Goal: Task Accomplishment & Management: Complete application form

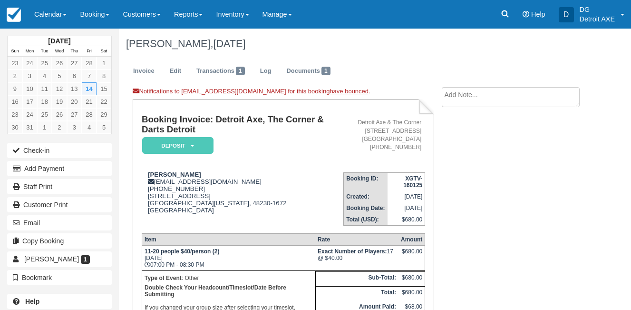
scroll to position [71, 0]
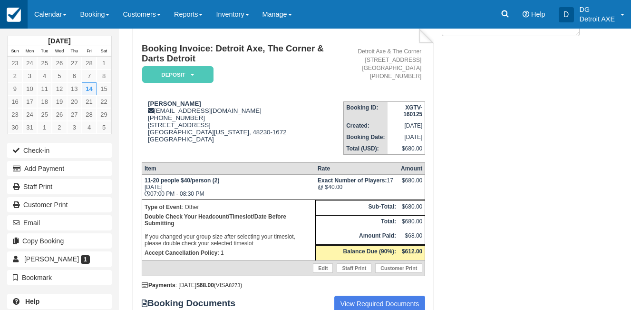
click at [13, 12] on img at bounding box center [14, 15] width 14 height 14
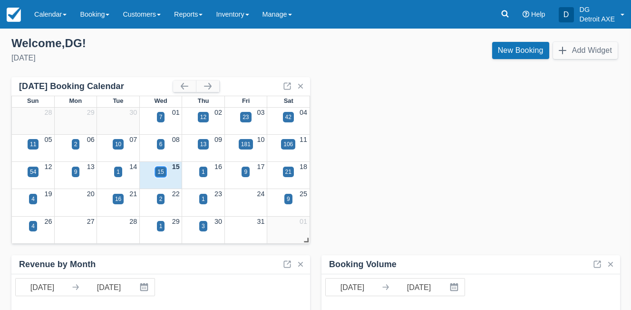
click at [160, 170] on div "15" at bounding box center [160, 171] width 6 height 9
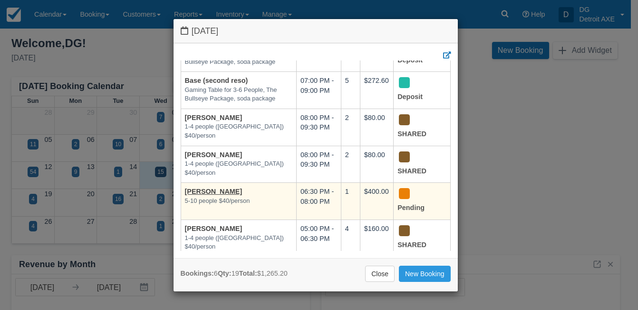
scroll to position [67, 0]
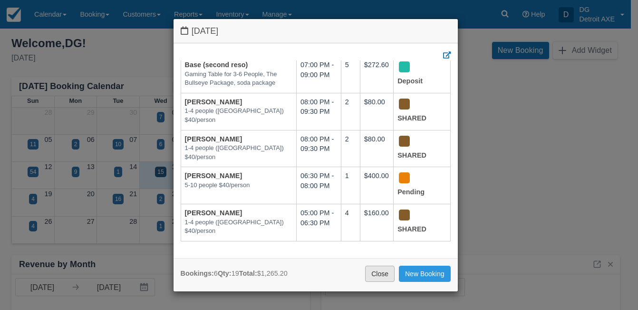
click at [371, 272] on link "Close" at bounding box center [379, 273] width 29 height 16
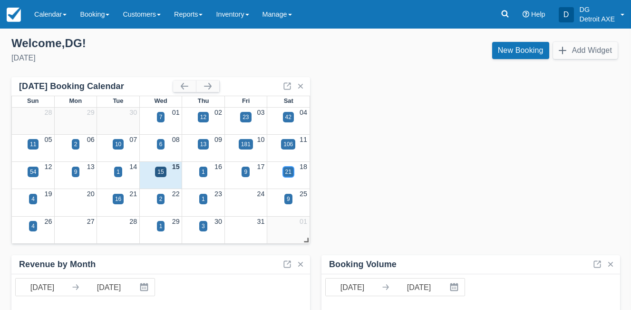
click at [288, 175] on div "21" at bounding box center [288, 171] width 6 height 9
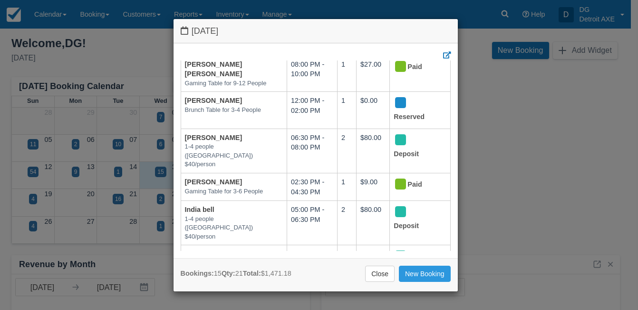
scroll to position [351, 0]
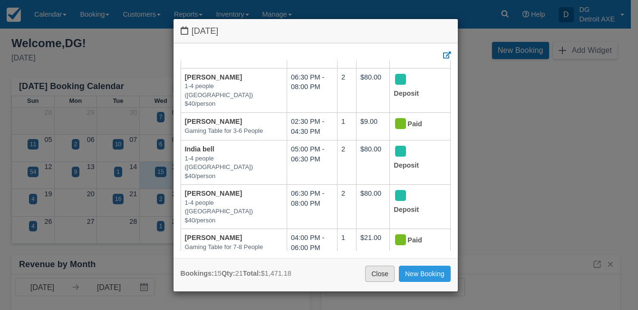
click at [374, 270] on link "Close" at bounding box center [379, 273] width 29 height 16
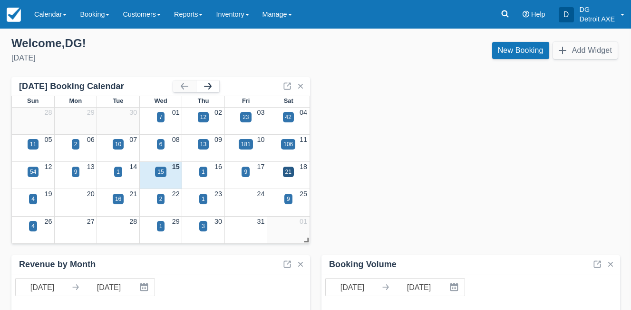
click at [206, 86] on button "button" at bounding box center [207, 85] width 23 height 11
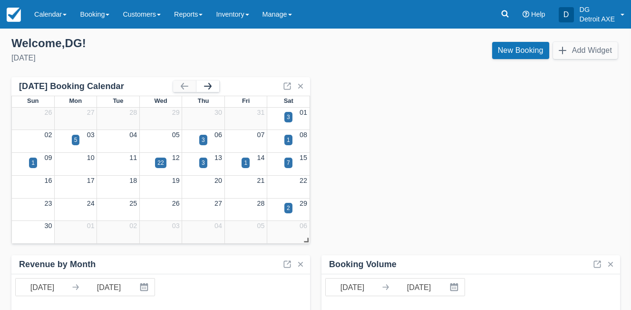
click at [207, 85] on button "button" at bounding box center [207, 85] width 23 height 11
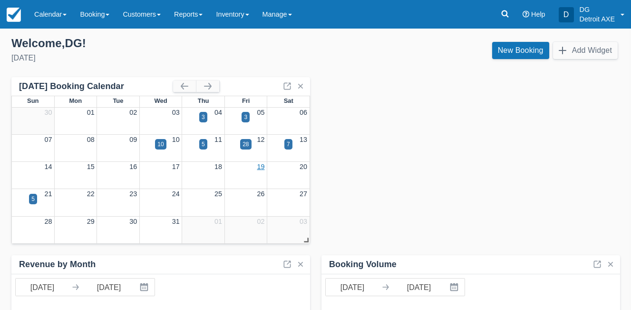
click at [259, 166] on link "19" at bounding box center [261, 167] width 8 height 8
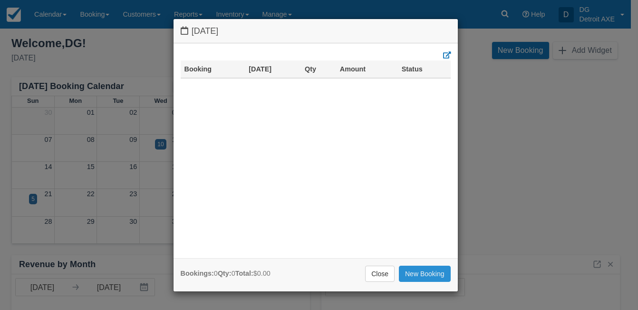
click at [407, 269] on link "New Booking" at bounding box center [425, 273] width 52 height 16
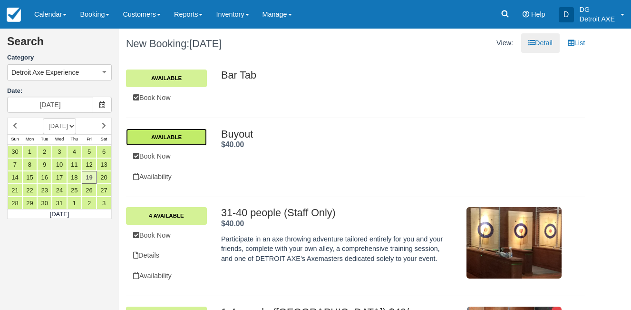
click at [178, 140] on link "Available" at bounding box center [166, 136] width 81 height 17
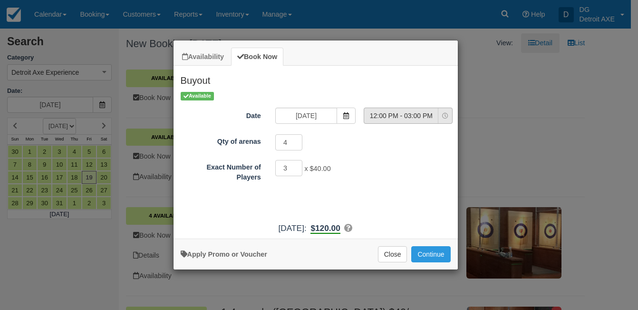
click at [429, 119] on span "12:00 PM - 03:00 PM" at bounding box center [401, 116] width 74 height 10
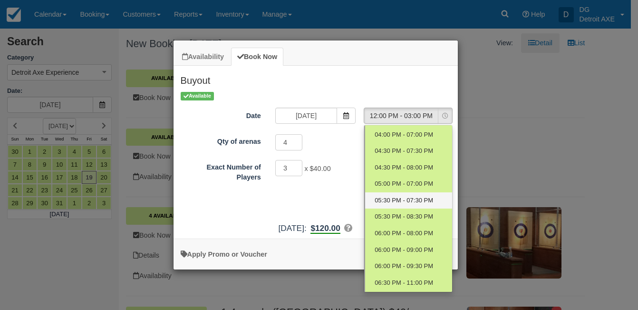
scroll to position [99, 0]
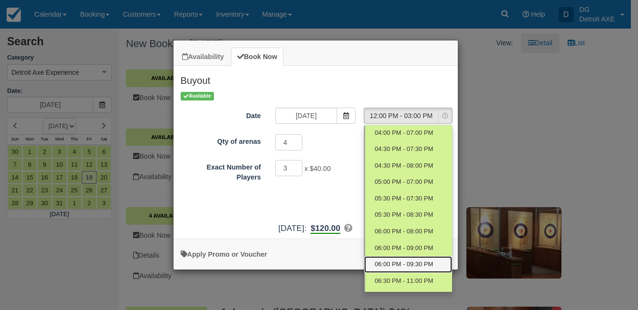
click at [396, 262] on span "06:00 PM - 09:30 PM" at bounding box center [404, 264] width 59 height 9
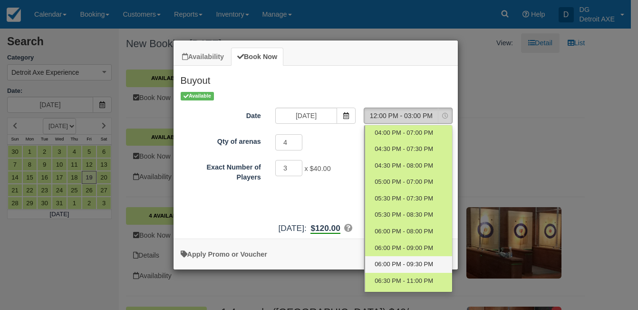
select select "14"
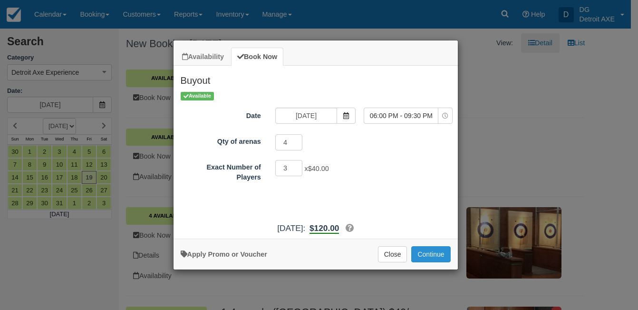
click at [424, 250] on button "Continue" at bounding box center [430, 254] width 39 height 16
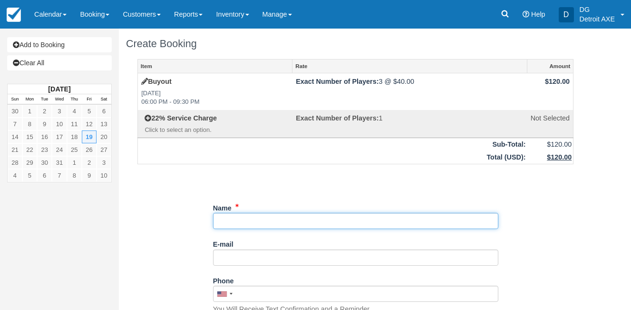
click at [282, 222] on input "Name" at bounding box center [355, 221] width 285 height 16
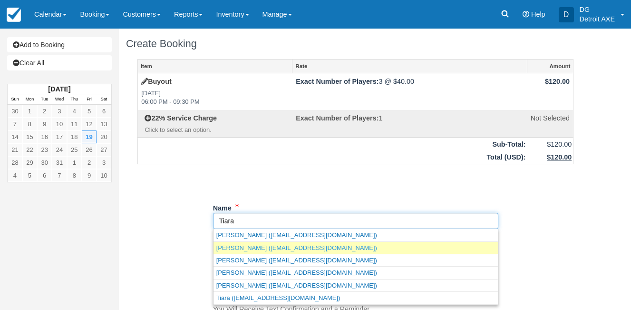
click at [284, 251] on link "Tiara Lopez (tiaramlb@gmail.com)" at bounding box center [356, 248] width 284 height 12
type input "Tiara Lopez"
type input "tiaramlb@gmail.com"
type input "+13128064344"
select select "MI"
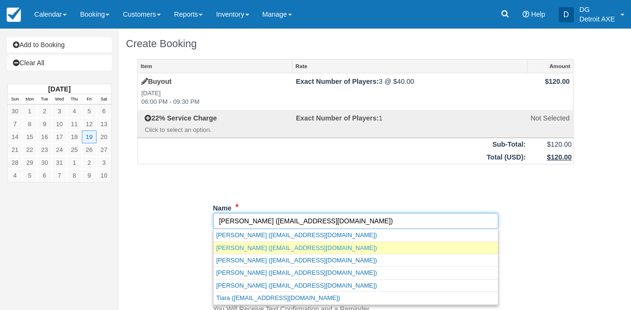
select select "Work Event"
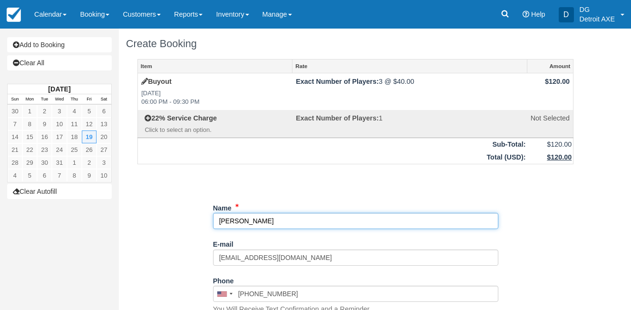
select select "MI"
type input "Tiara Lopez"
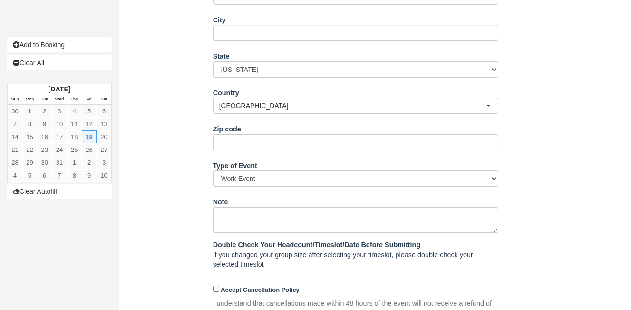
scroll to position [408, 0]
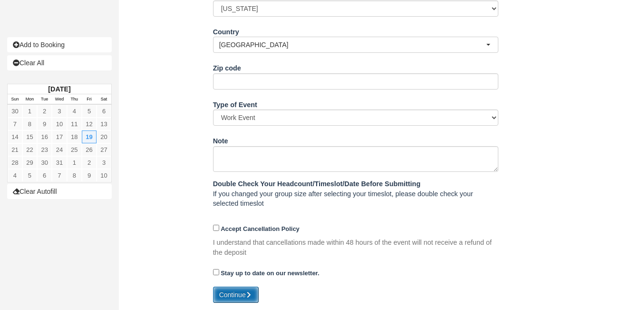
click at [250, 293] on icon "submit" at bounding box center [249, 294] width 7 height 7
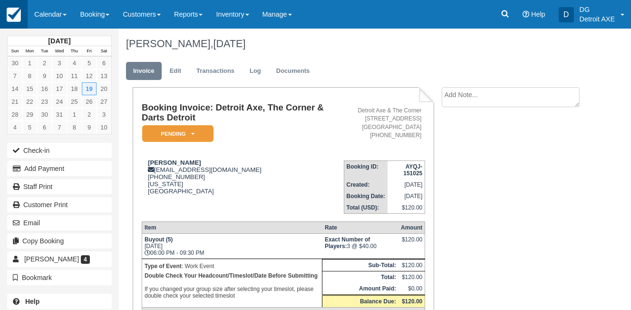
click at [18, 18] on img at bounding box center [14, 15] width 14 height 14
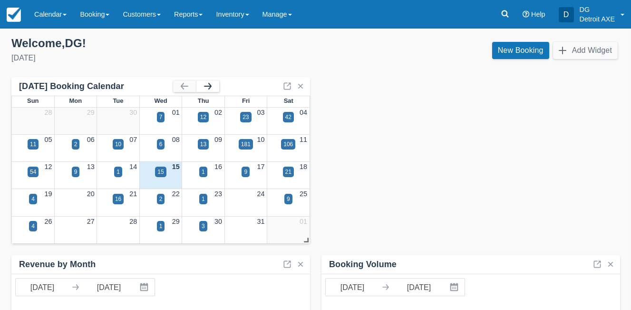
click at [211, 83] on button "button" at bounding box center [207, 85] width 23 height 11
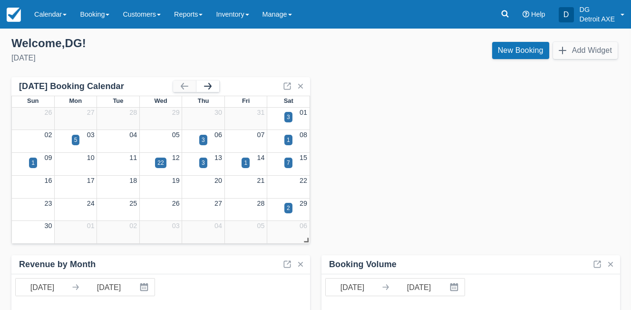
click at [211, 83] on button "button" at bounding box center [207, 85] width 23 height 11
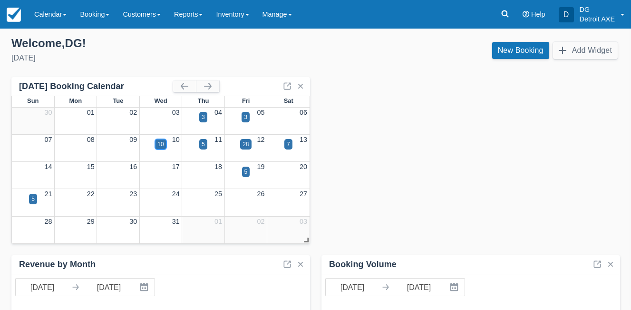
click at [160, 139] on div "10" at bounding box center [160, 144] width 11 height 10
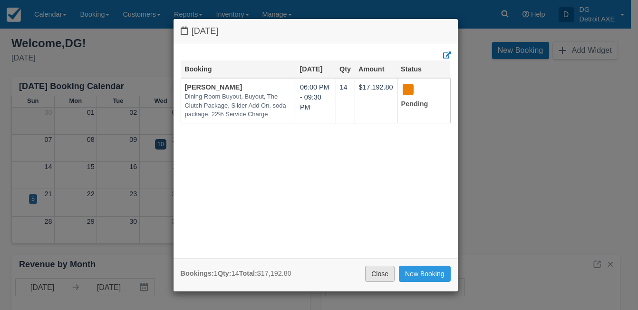
click at [380, 271] on link "Close" at bounding box center [379, 273] width 29 height 16
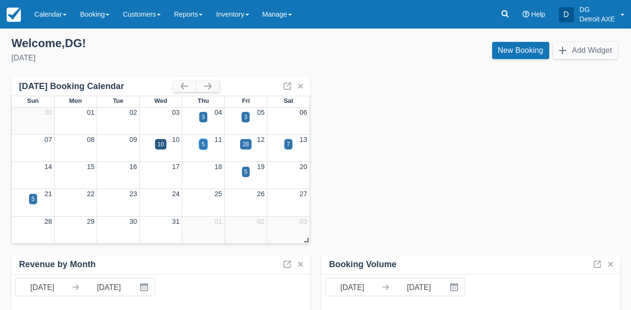
click at [205, 141] on div "5" at bounding box center [203, 144] width 8 height 10
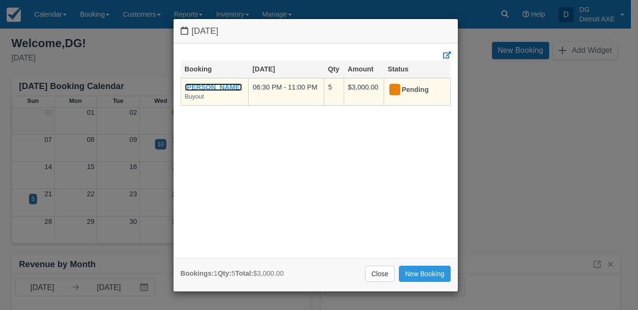
click at [205, 90] on link "[PERSON_NAME]" at bounding box center [214, 87] width 58 height 8
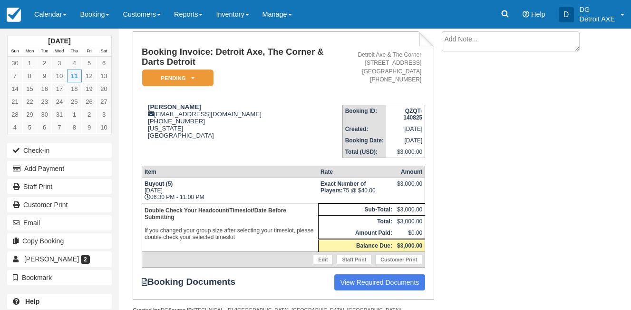
scroll to position [36, 0]
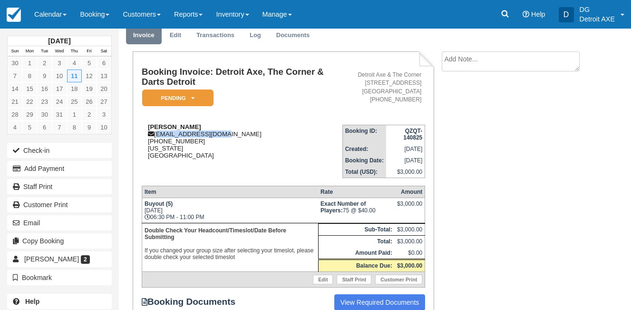
drag, startPoint x: 225, startPoint y: 133, endPoint x: 156, endPoint y: 136, distance: 69.5
click at [156, 136] on div "Tom Anderson tanderson@donor.com 1 (248) 514-5401 Michigan United States" at bounding box center [242, 141] width 201 height 36
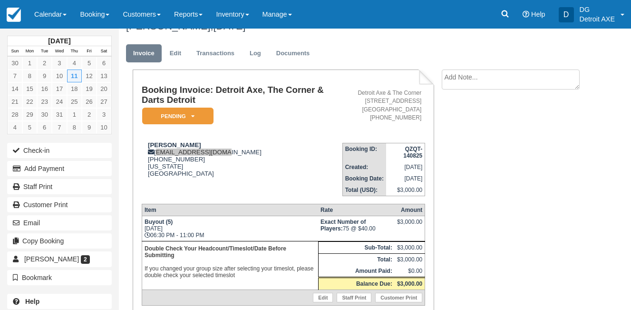
scroll to position [0, 0]
